Goal: Check status: Check status

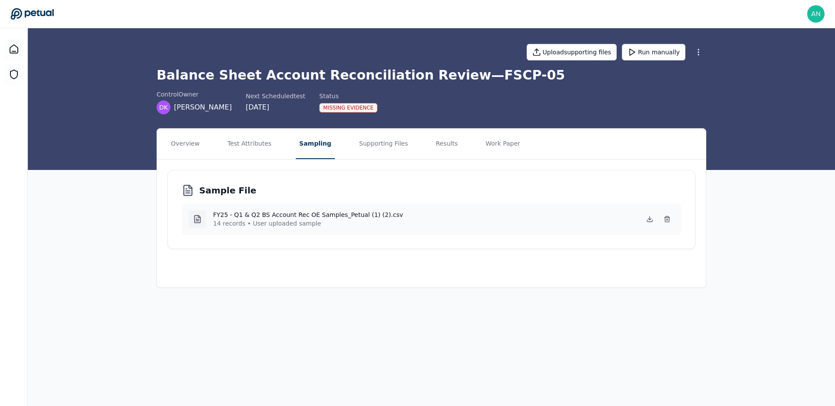
click at [365, 246] on div "Sample File FY25 - Q1 & Q2 BS Account Rec OE Samples_Petual (1) (2).csv 14 reco…" at bounding box center [431, 209] width 528 height 79
click at [445, 177] on div "Sample File FY25 - Q1 & Q2 BS Account Rec OE Samples_Petual (1) (2).csv 14 reco…" at bounding box center [431, 209] width 528 height 79
click at [443, 157] on button "Results" at bounding box center [446, 144] width 29 height 30
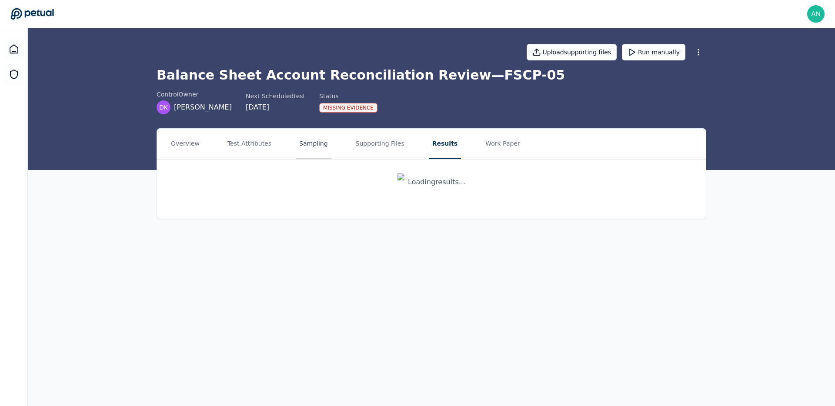
click at [321, 138] on button "Sampling" at bounding box center [314, 144] width 36 height 30
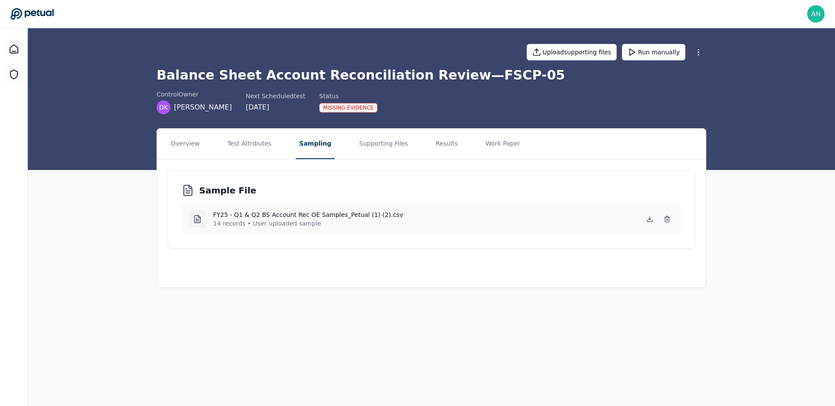
click at [321, 146] on button "Sampling" at bounding box center [315, 144] width 39 height 30
click at [459, 146] on nav "Overview Test Attributes Sampling Supporting Files Results Work Paper" at bounding box center [431, 144] width 549 height 30
click at [453, 146] on nav "Overview Test Attributes Sampling Supporting Files Results Work Paper" at bounding box center [431, 144] width 549 height 30
click at [441, 149] on button "Results" at bounding box center [446, 144] width 29 height 30
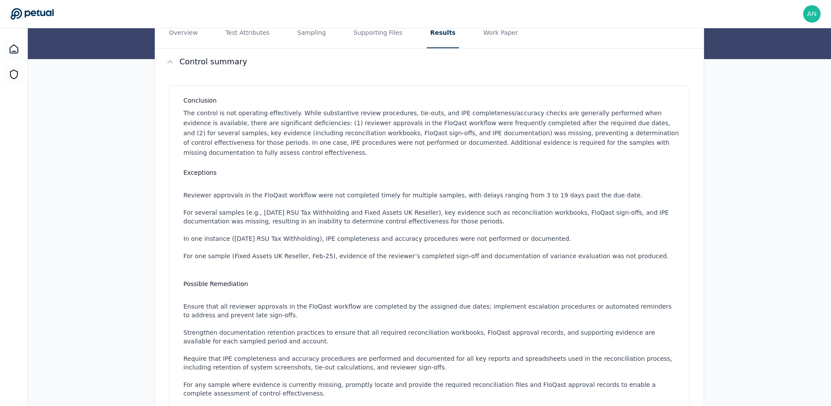
scroll to position [7, 0]
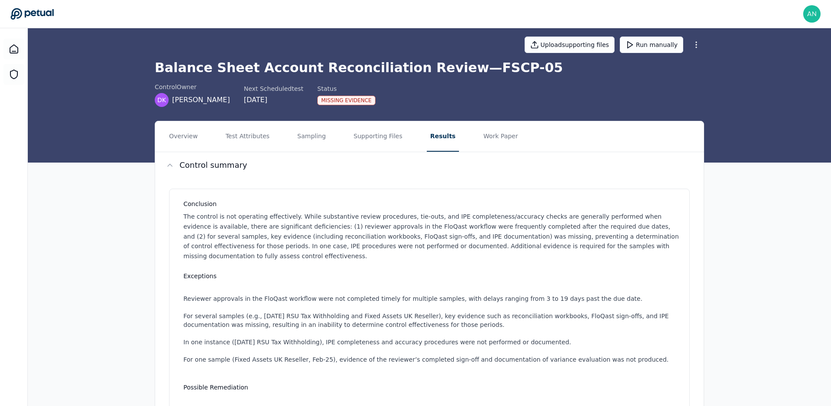
click at [450, 69] on h1 "Balance Sheet Account Reconciliation Review — FSCP-05" at bounding box center [429, 68] width 549 height 16
drag, startPoint x: 450, startPoint y: 69, endPoint x: 493, endPoint y: 69, distance: 43.0
click at [450, 69] on h1 "Balance Sheet Account Reconciliation Review — FSCP-05" at bounding box center [429, 68] width 549 height 16
click at [509, 69] on h1 "Balance Sheet Account Reconciliation Review — FSCP-05" at bounding box center [429, 68] width 549 height 16
copy h1 "FSCP-05"
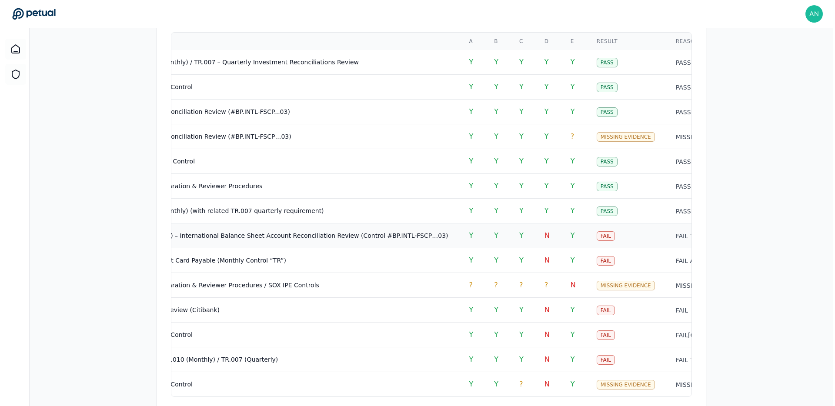
scroll to position [799, 0]
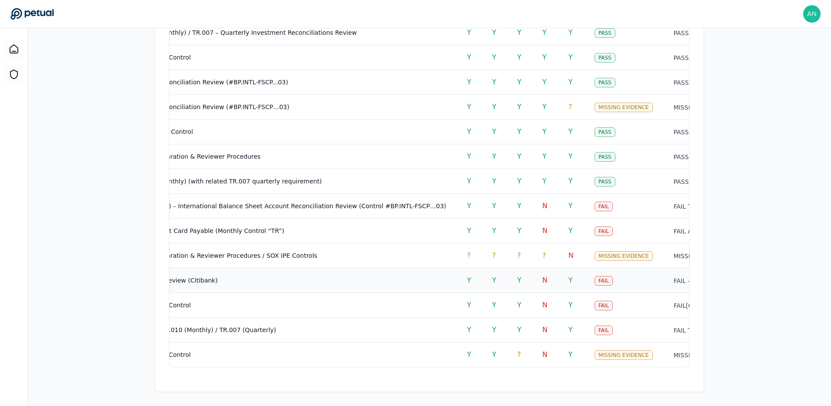
click at [532, 275] on td "N" at bounding box center [545, 280] width 26 height 25
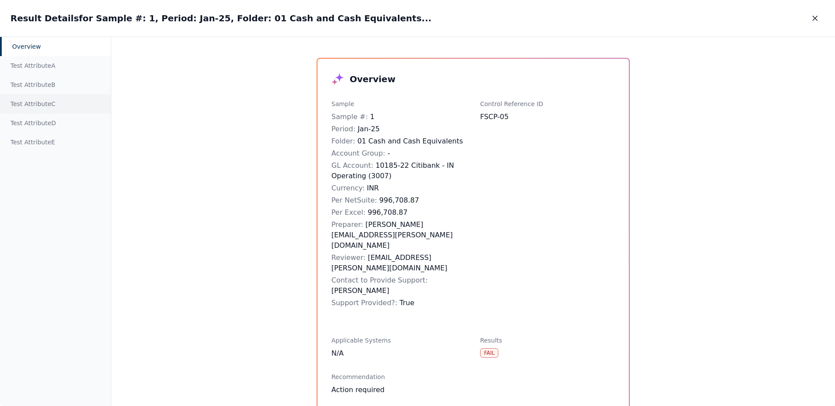
click at [23, 104] on div "Test Attribute C" at bounding box center [55, 103] width 111 height 19
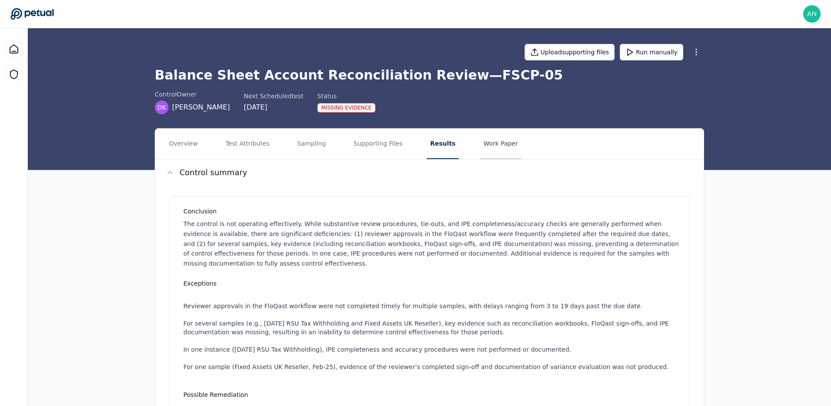
drag, startPoint x: 494, startPoint y: 130, endPoint x: 494, endPoint y: 135, distance: 5.7
click at [494, 130] on button "Work Paper" at bounding box center [501, 144] width 42 height 30
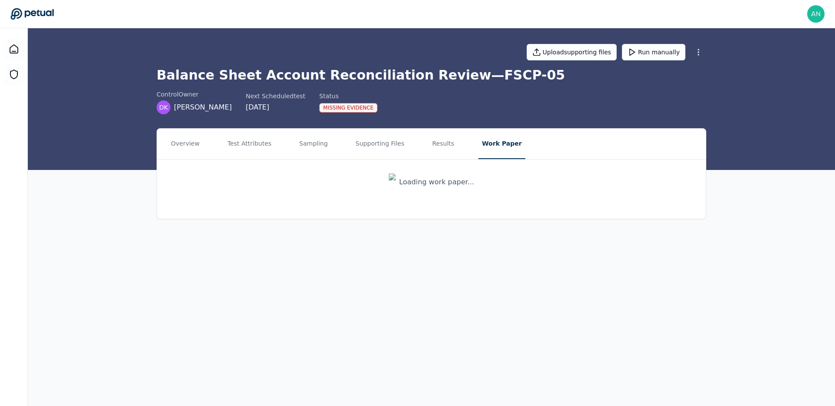
click at [406, 178] on div "Loading work paper..." at bounding box center [431, 181] width 85 height 17
click at [403, 190] on div "Loading work paper..." at bounding box center [431, 182] width 549 height 45
click at [335, 169] on div "View work paper balance_sheet_account_reconciliation_review_FSCP-05_work_paper.…" at bounding box center [431, 186] width 549 height 53
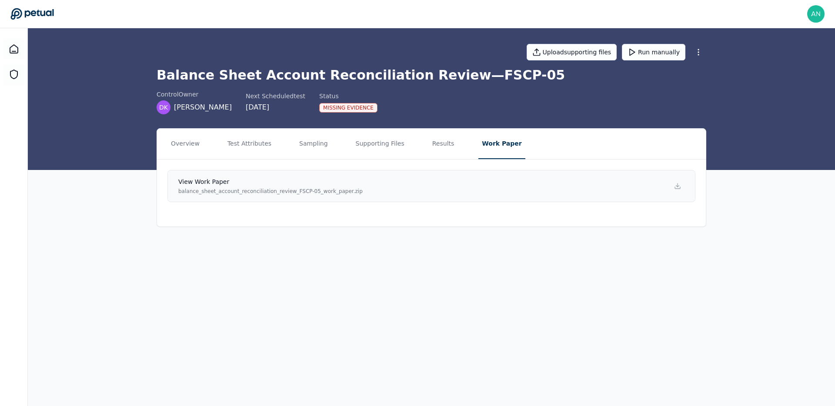
click at [336, 180] on h4 "View work paper" at bounding box center [270, 181] width 184 height 9
click at [334, 145] on nav "Overview Test Attributes Sampling Supporting Files Results Work Paper" at bounding box center [431, 144] width 549 height 30
click at [381, 145] on button "Supporting Files" at bounding box center [380, 144] width 56 height 30
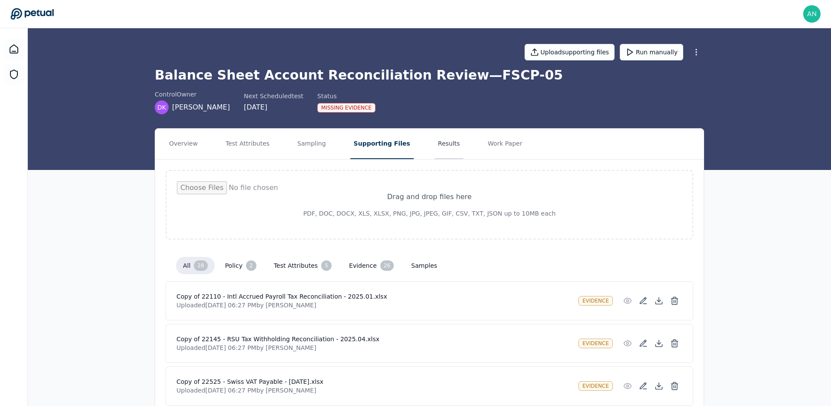
click at [435, 147] on button "Results" at bounding box center [449, 144] width 29 height 30
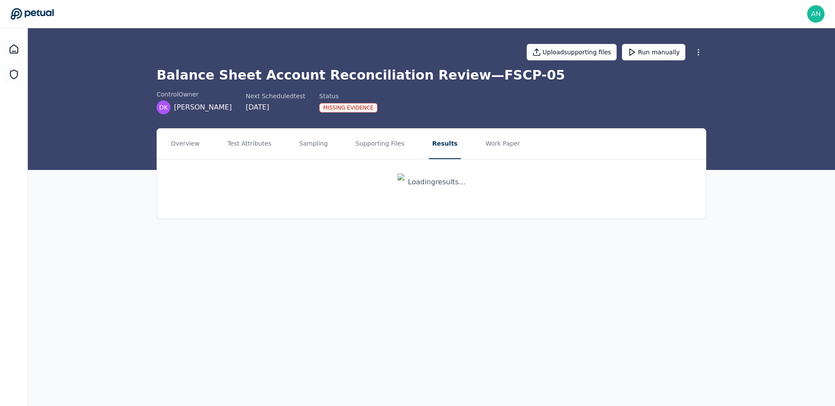
click at [432, 84] on div "Balance Sheet Account Reconciliation Review — FSCP-05 control Owner DK Daniel K…" at bounding box center [430, 90] width 549 height 47
click at [431, 84] on div "Balance Sheet Account Reconciliation Review — FSCP-05 control Owner DK Daniel K…" at bounding box center [430, 90] width 549 height 47
click at [428, 79] on h1 "Balance Sheet Account Reconciliation Review — FSCP-05" at bounding box center [430, 75] width 549 height 16
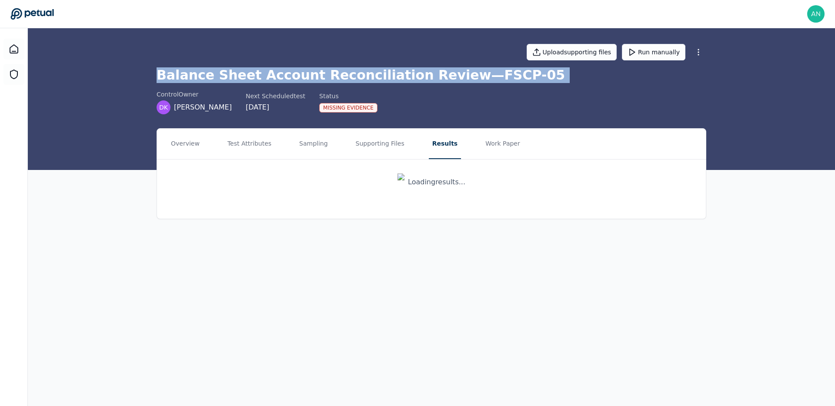
click at [428, 79] on h1 "Balance Sheet Account Reconciliation Review — FSCP-05" at bounding box center [430, 75] width 549 height 16
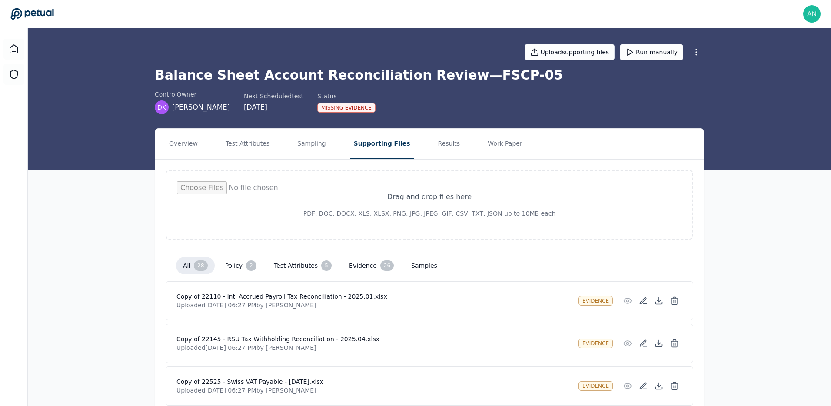
click at [333, 188] on input "file" at bounding box center [429, 204] width 505 height 47
